Goal: Task Accomplishment & Management: Manage account settings

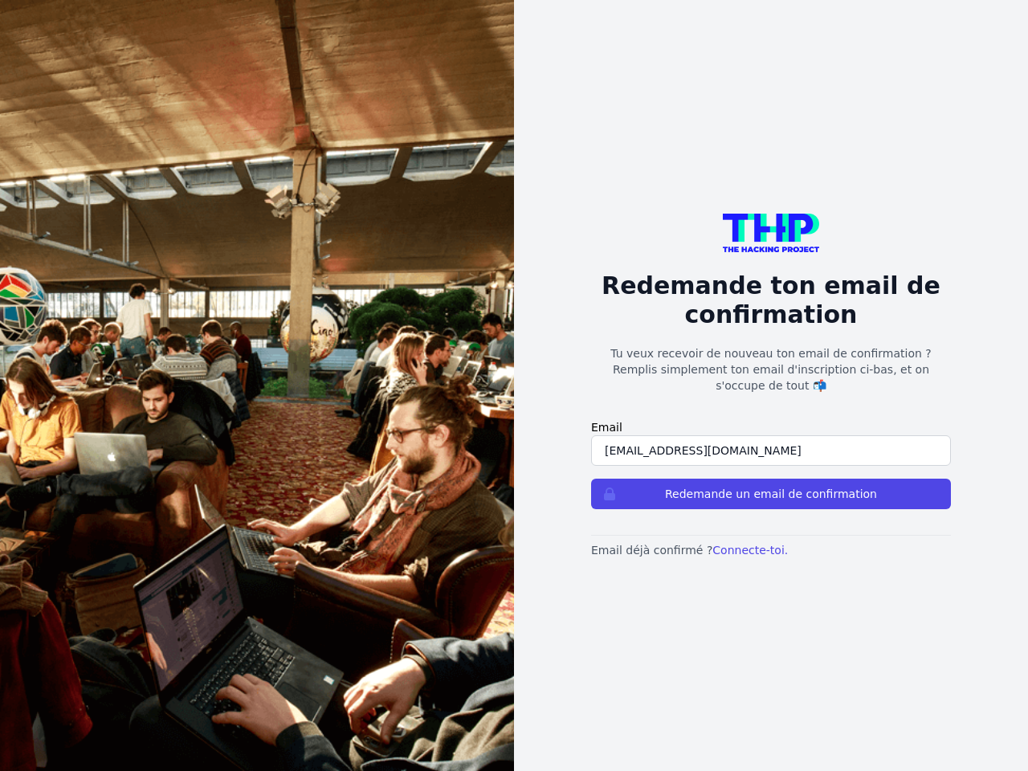
click at [771, 486] on button "Redemande un email de confirmation" at bounding box center [771, 494] width 360 height 31
